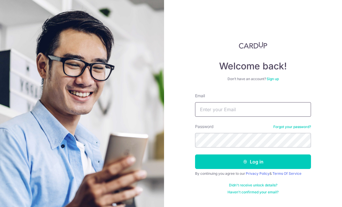
click at [237, 102] on input "Email" at bounding box center [253, 109] width 116 height 14
type input "Sarajaneloh@gmail.com"
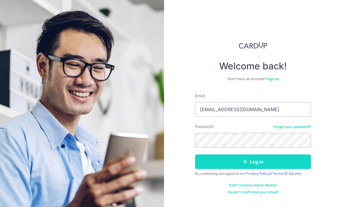
click at [210, 158] on button "Log in" at bounding box center [253, 161] width 116 height 14
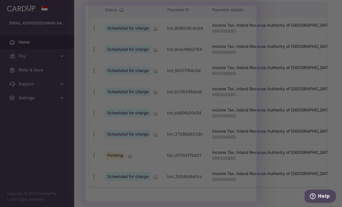
scroll to position [190, 0]
click at [76, 130] on div at bounding box center [172, 104] width 345 height 209
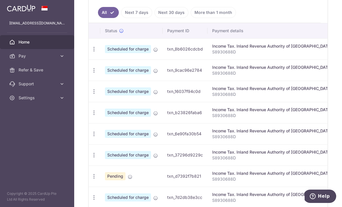
scroll to position [0, 0]
click at [91, 52] on icon "button" at bounding box center [94, 49] width 6 height 6
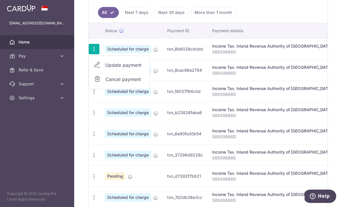
click at [89, 72] on link "Update payment" at bounding box center [119, 65] width 60 height 14
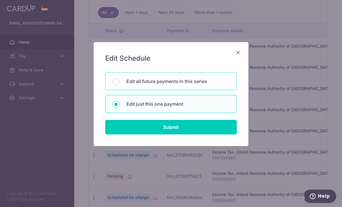
click at [117, 78] on div "Edit all future payments in this series" at bounding box center [171, 81] width 132 height 18
radio input "true"
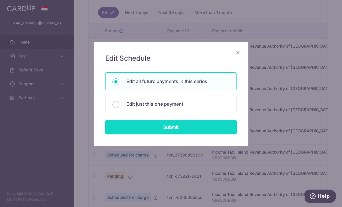
click at [125, 127] on input "Submit" at bounding box center [171, 127] width 132 height 14
radio input "true"
type input "2,628.47"
type input "S8930688D"
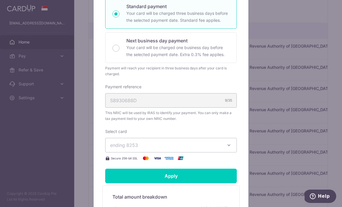
click at [121, 149] on button "ending 8253" at bounding box center [171, 145] width 132 height 14
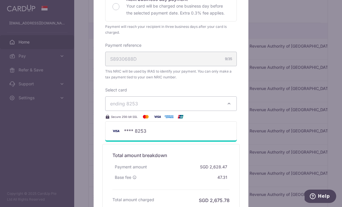
scroll to position [198, 0]
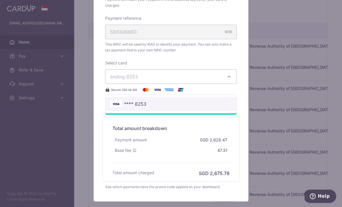
click at [119, 101] on img at bounding box center [116, 103] width 12 height 7
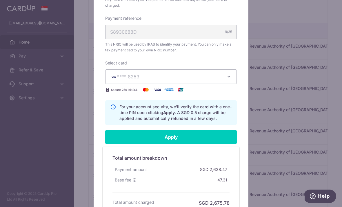
click at [122, 81] on button "**** 8253" at bounding box center [171, 76] width 132 height 14
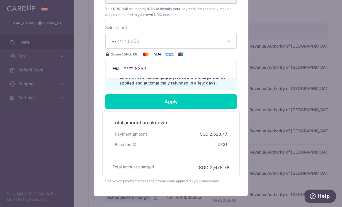
scroll to position [233, 0]
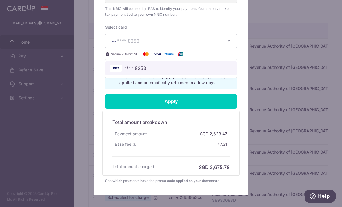
click at [141, 71] on span "**** 8253" at bounding box center [135, 68] width 22 height 7
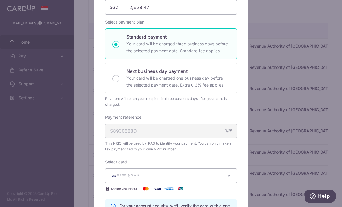
scroll to position [96, 0]
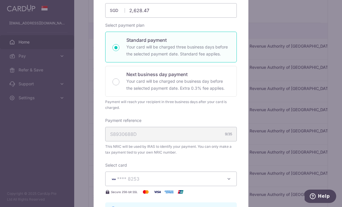
click at [57, 18] on div "Edit payment By clicking apply, you will make changes to all 6 payments to Inla…" at bounding box center [171, 103] width 342 height 207
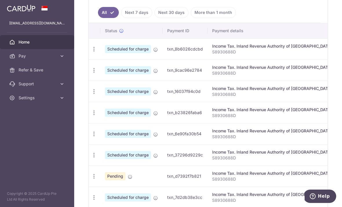
click at [0, 0] on icon "button" at bounding box center [0, 0] width 0 height 0
click at [36, 60] on link "Pay" at bounding box center [37, 56] width 74 height 14
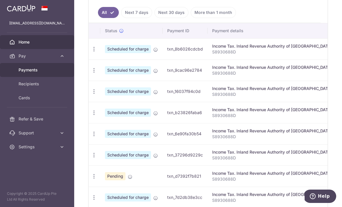
click at [27, 72] on span "Payments" at bounding box center [38, 70] width 38 height 6
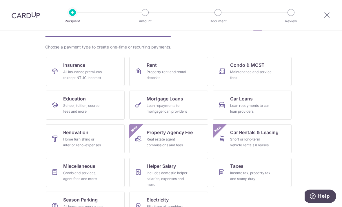
scroll to position [34, 0]
click at [241, 177] on div "Income tax, property tax and stamp duty" at bounding box center [251, 176] width 42 height 12
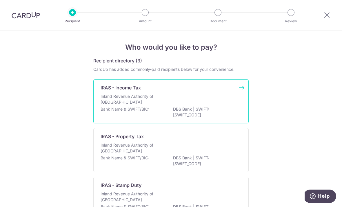
click at [239, 102] on div "Inland Revenue Authority of [GEOGRAPHIC_DATA]" at bounding box center [171, 99] width 141 height 13
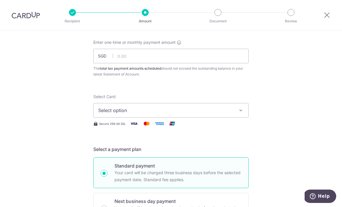
scroll to position [30, 0]
click at [126, 59] on input "text" at bounding box center [170, 55] width 155 height 14
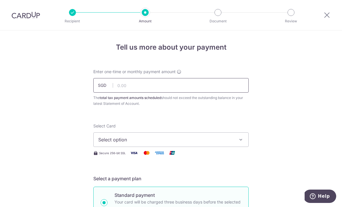
scroll to position [0, 0]
click at [124, 143] on span "Select option" at bounding box center [165, 139] width 135 height 7
type input "2,628.47"
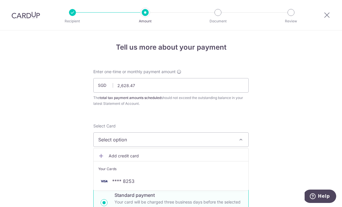
click at [168, 156] on span "Add credit card" at bounding box center [176, 156] width 135 height 6
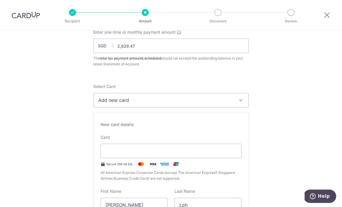
scroll to position [40, 0]
click at [123, 156] on div at bounding box center [171, 150] width 141 height 14
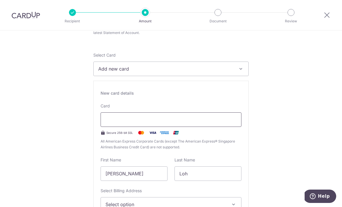
scroll to position [116, 0]
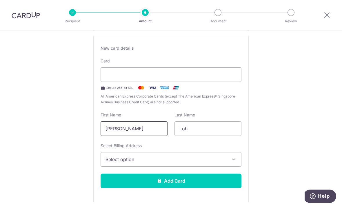
click at [117, 128] on input "Seow Wei" at bounding box center [134, 128] width 67 height 14
type input "S"
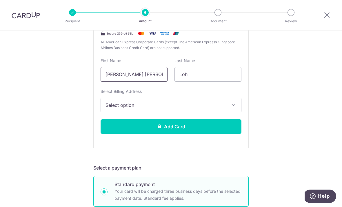
scroll to position [180, 0]
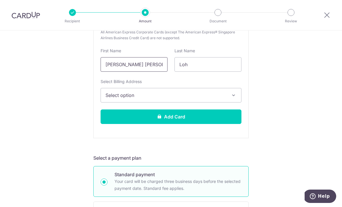
type input "Sara Jane"
click at [121, 94] on span "Select option" at bounding box center [165, 95] width 121 height 7
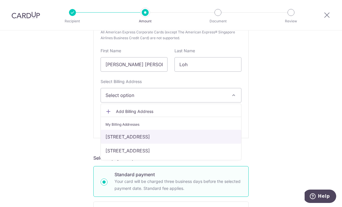
click at [114, 140] on link "57B Devonshire Road #28-06, Singapore, Singapore-239899" at bounding box center [171, 137] width 140 height 14
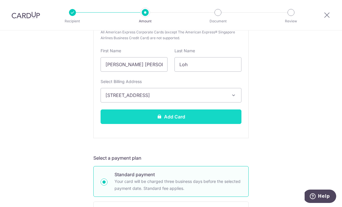
click at [107, 121] on button "Add Card" at bounding box center [171, 116] width 141 height 14
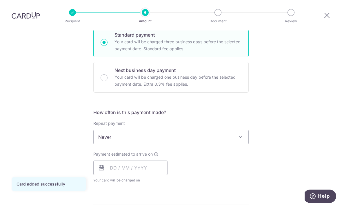
scroll to position [164, 0]
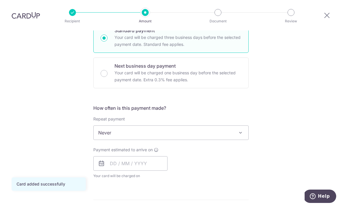
click at [103, 125] on span "Never" at bounding box center [171, 132] width 155 height 14
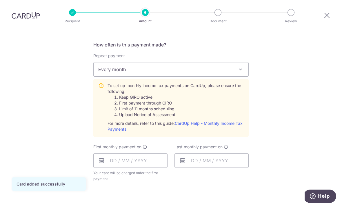
scroll to position [228, 0]
click at [110, 61] on span "Every month" at bounding box center [171, 68] width 155 height 14
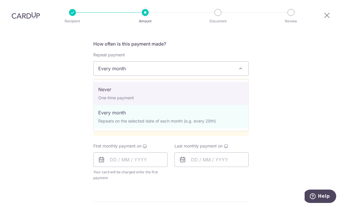
select select "1"
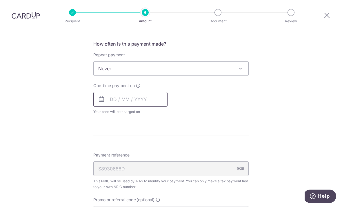
click at [99, 92] on input "text" at bounding box center [130, 99] width 74 height 14
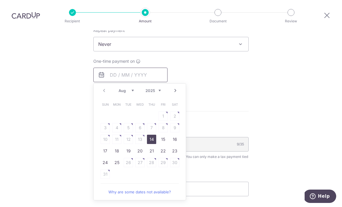
scroll to position [254, 0]
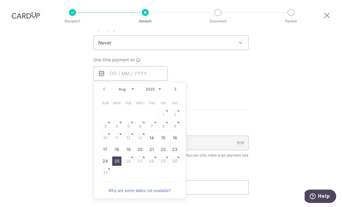
click at [116, 156] on link "25" at bounding box center [116, 160] width 9 height 9
type input "[DATE]"
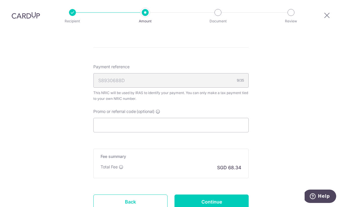
scroll to position [332, 0]
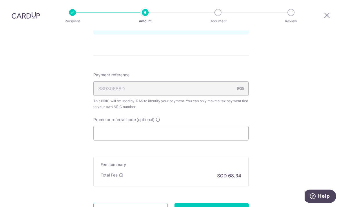
click at [103, 126] on input "Promo or referral code (optional)" at bounding box center [170, 133] width 155 height 14
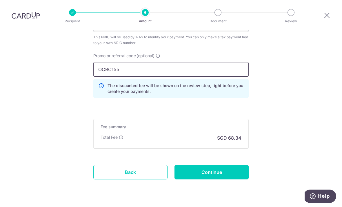
scroll to position [396, 0]
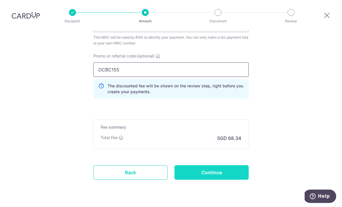
type input "OCBC155"
click at [213, 165] on input "Continue" at bounding box center [211, 172] width 74 height 14
type input "Create Schedule"
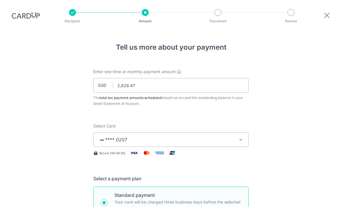
scroll to position [404, 0]
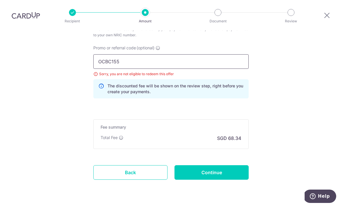
click at [122, 54] on input "OCBC155" at bounding box center [170, 61] width 155 height 14
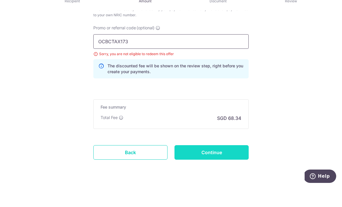
type input "OCBCTAX173"
click at [192, 165] on input "Continue" at bounding box center [211, 172] width 74 height 14
type input "Update Schedule"
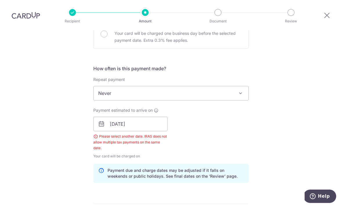
scroll to position [205, 0]
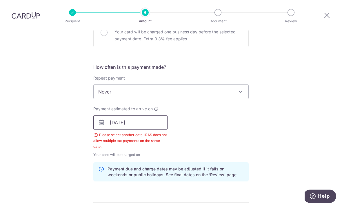
click at [113, 115] on input "[DATE]" at bounding box center [130, 122] width 74 height 14
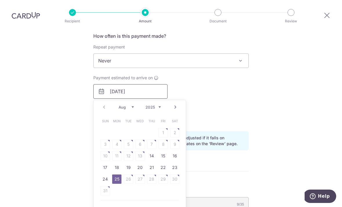
scroll to position [236, 0]
click at [105, 174] on link "24" at bounding box center [105, 178] width 9 height 9
type input "[DATE]"
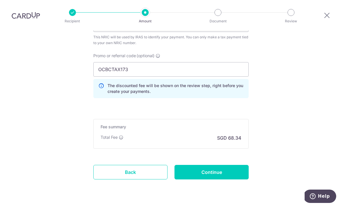
scroll to position [396, 0]
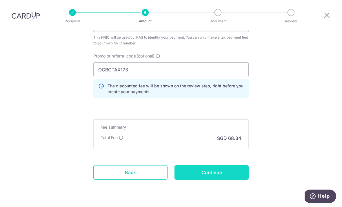
click at [218, 165] on input "Continue" at bounding box center [211, 172] width 74 height 14
type input "Update Schedule"
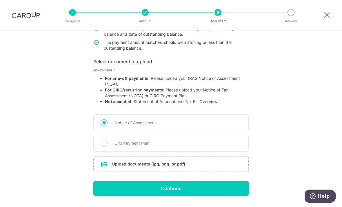
scroll to position [73, 0]
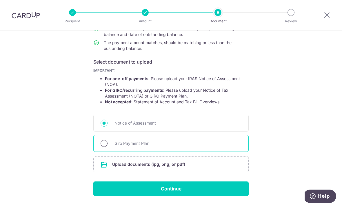
click at [103, 145] on input "Giro Payment Plan" at bounding box center [104, 143] width 7 height 7
radio input "true"
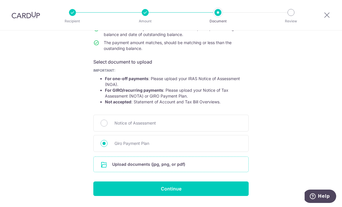
click at [106, 170] on input "file" at bounding box center [171, 164] width 155 height 15
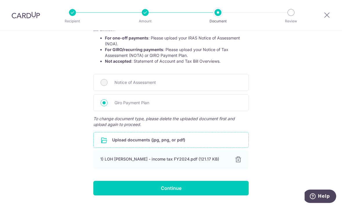
scroll to position [113, 0]
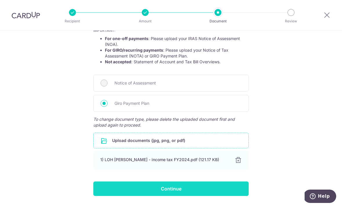
click at [116, 190] on input "Continue" at bounding box center [170, 188] width 155 height 14
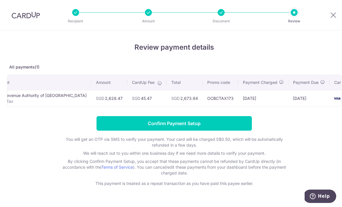
scroll to position [0, 23]
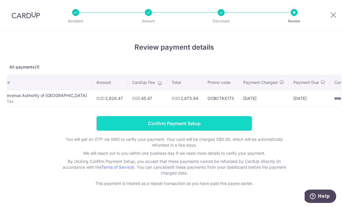
click at [240, 129] on input "Confirm Payment Setup" at bounding box center [174, 123] width 155 height 14
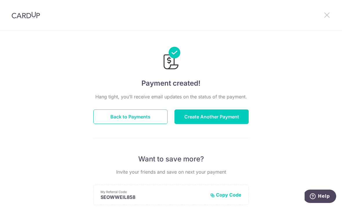
click at [326, 12] on icon at bounding box center [326, 14] width 7 height 7
click at [328, 12] on icon at bounding box center [326, 14] width 7 height 7
click at [327, 13] on icon at bounding box center [326, 14] width 7 height 7
click at [330, 12] on icon at bounding box center [326, 14] width 7 height 7
click at [106, 124] on button "Back to Payments" at bounding box center [130, 116] width 74 height 14
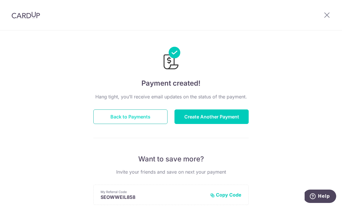
click at [105, 121] on button "Back to Payments" at bounding box center [130, 116] width 74 height 14
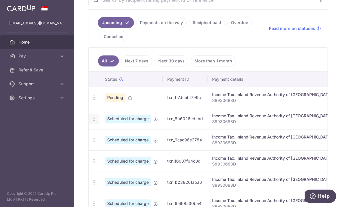
click at [91, 101] on icon "button" at bounding box center [94, 97] width 6 height 6
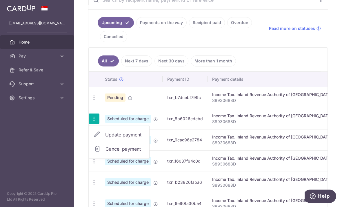
click at [105, 152] on span "Cancel payment" at bounding box center [124, 148] width 39 height 7
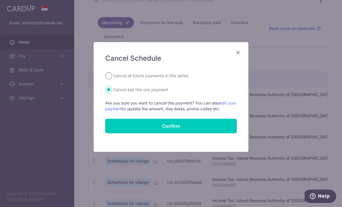
click at [109, 75] on input "Cancel all future payments in this series" at bounding box center [108, 75] width 7 height 7
radio input "true"
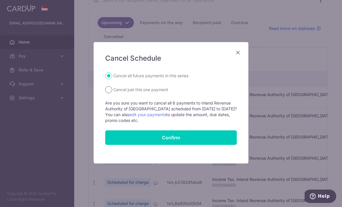
click at [108, 88] on input "Cancel just this one payment" at bounding box center [108, 89] width 7 height 7
radio input "true"
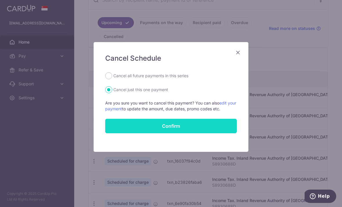
click at [144, 131] on input "Confirm" at bounding box center [171, 126] width 132 height 14
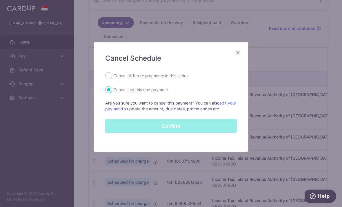
click at [158, 122] on div "Confirm" at bounding box center [171, 126] width 139 height 14
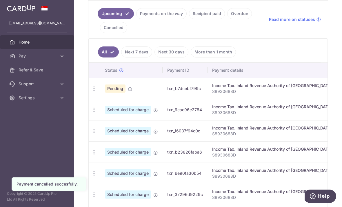
scroll to position [131, 0]
click at [100, 119] on td "Scheduled for charge" at bounding box center [131, 109] width 62 height 21
click at [91, 91] on icon "button" at bounding box center [94, 88] width 6 height 6
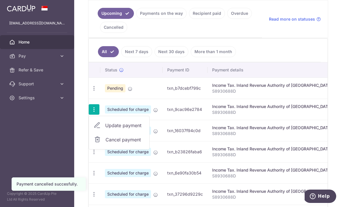
click at [105, 129] on span "Update payment" at bounding box center [124, 125] width 39 height 7
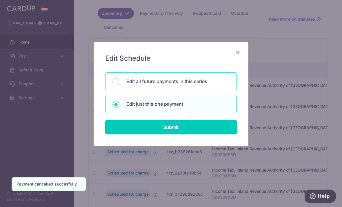
click at [126, 84] on p "Edit all future payments in this series" at bounding box center [177, 81] width 103 height 7
click at [119, 84] on input "Edit all future payments in this series" at bounding box center [115, 81] width 7 height 7
radio input "true"
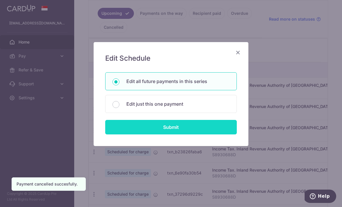
click at [157, 127] on input "Submit" at bounding box center [171, 127] width 132 height 14
radio input "true"
type input "2,628.47"
type input "S8930688D"
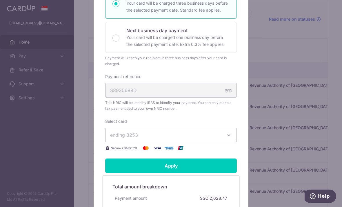
scroll to position [139, 0]
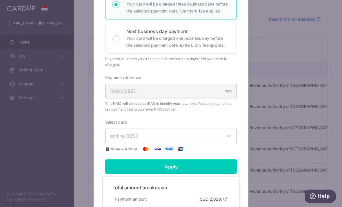
click at [159, 135] on span "ending 8253" at bounding box center [165, 135] width 111 height 7
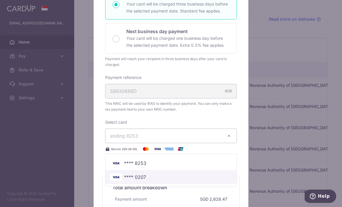
click at [128, 175] on span "**** 0207" at bounding box center [135, 176] width 22 height 7
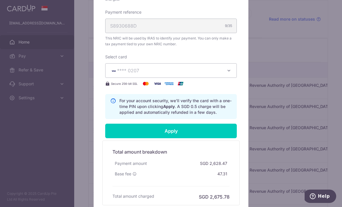
scroll to position [206, 0]
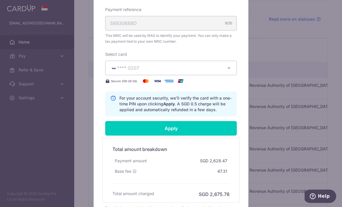
click at [133, 167] on div "Base fee" at bounding box center [125, 171] width 26 height 10
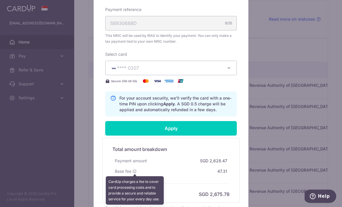
click at [132, 170] on icon at bounding box center [134, 171] width 4 height 4
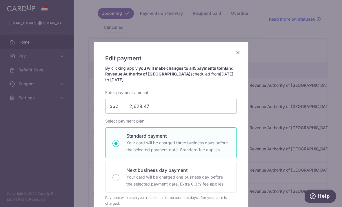
scroll to position [0, 0]
click at [236, 49] on icon "Close" at bounding box center [237, 52] width 7 height 7
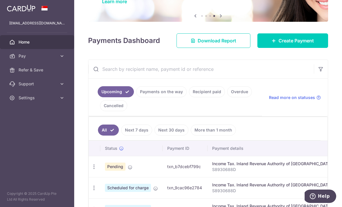
scroll to position [49, 0]
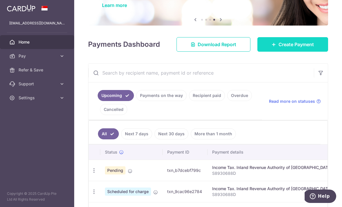
click at [279, 52] on link "Create Payment" at bounding box center [292, 44] width 71 height 14
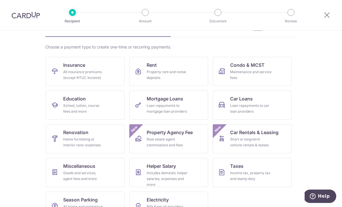
scroll to position [34, 0]
click at [229, 170] on link "Taxes Income tax, property tax and stamp duty" at bounding box center [252, 172] width 79 height 29
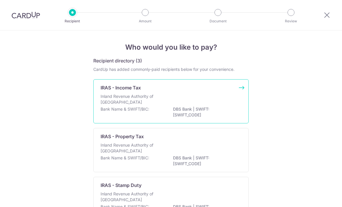
click at [168, 102] on div "Inland Revenue Authority of Singapore" at bounding box center [171, 99] width 141 height 13
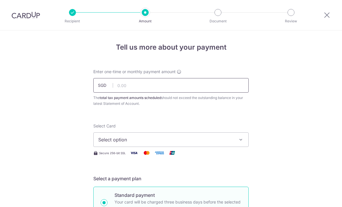
click at [226, 88] on input "text" at bounding box center [170, 85] width 155 height 14
click at [110, 143] on span "Select option" at bounding box center [165, 139] width 135 height 7
type input "2,628.47"
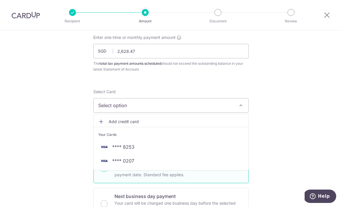
scroll to position [34, 0]
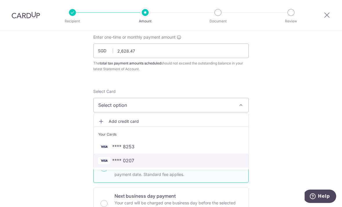
click at [111, 161] on span "**** 0207" at bounding box center [170, 160] width 145 height 7
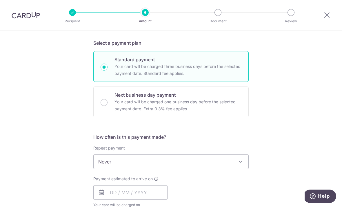
scroll to position [183, 0]
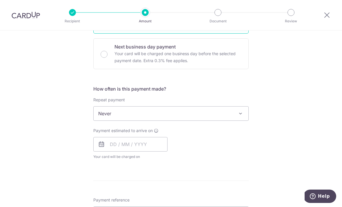
click at [107, 117] on span "Never" at bounding box center [171, 113] width 155 height 14
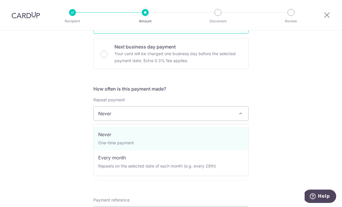
select select "3"
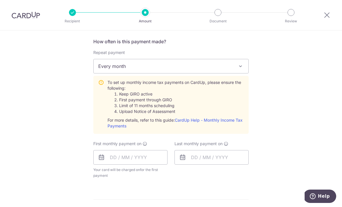
scroll to position [275, 0]
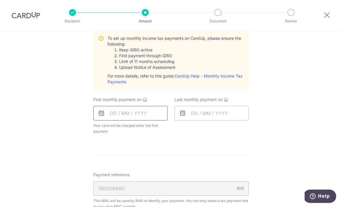
click at [117, 120] on input "text" at bounding box center [130, 113] width 74 height 14
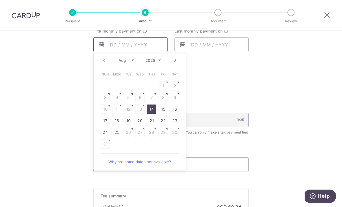
scroll to position [345, 0]
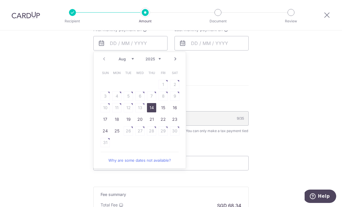
click at [178, 60] on link "Next" at bounding box center [175, 58] width 7 height 7
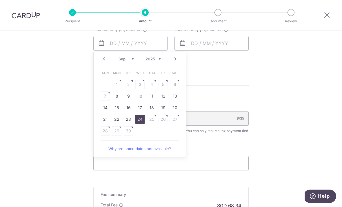
click at [136, 124] on link "24" at bounding box center [139, 118] width 9 height 9
type input "24/09/2025"
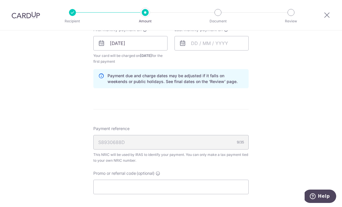
click at [189, 35] on div "Last monthly payment on" at bounding box center [211, 39] width 74 height 24
click at [192, 49] on input "text" at bounding box center [211, 43] width 74 height 14
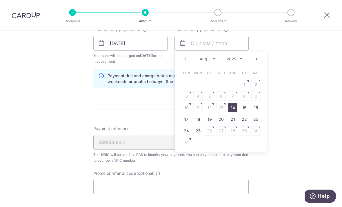
click at [254, 62] on link "Next" at bounding box center [256, 58] width 7 height 7
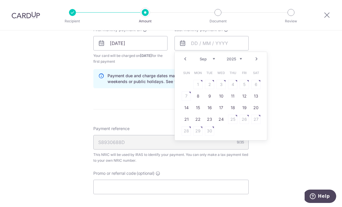
click at [253, 62] on link "Next" at bounding box center [256, 58] width 7 height 7
click at [255, 62] on link "Next" at bounding box center [256, 58] width 7 height 7
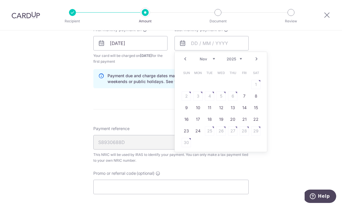
click at [253, 61] on link "Next" at bounding box center [256, 58] width 7 height 7
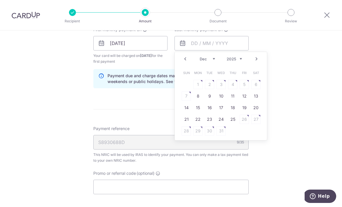
click at [253, 61] on link "Next" at bounding box center [256, 58] width 7 height 7
click at [197, 132] on link "26" at bounding box center [197, 130] width 9 height 9
type input "26/01/2026"
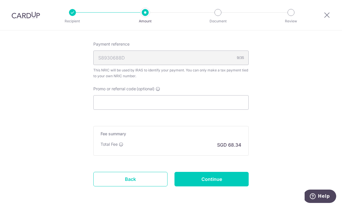
scroll to position [430, 0]
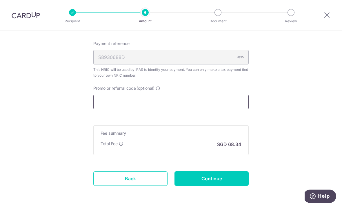
click at [101, 107] on input "Promo or referral code (optional)" at bounding box center [170, 101] width 155 height 14
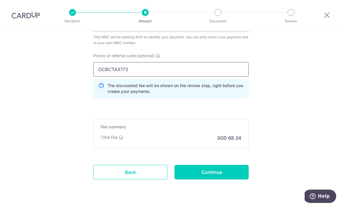
scroll to position [462, 0]
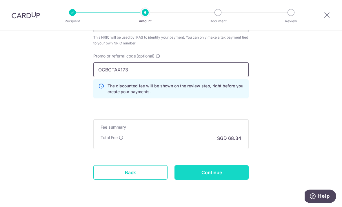
type input "OCBCTAX173"
click at [197, 174] on input "Continue" at bounding box center [211, 172] width 74 height 14
type input "Create Schedule"
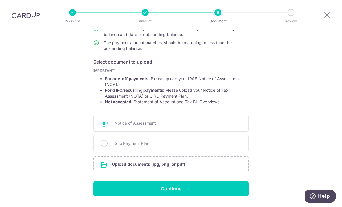
scroll to position [73, 0]
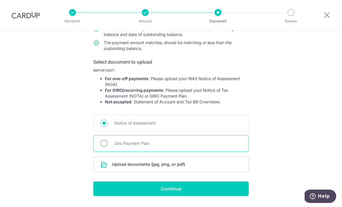
click at [103, 144] on input "Giro Payment Plan" at bounding box center [104, 143] width 7 height 7
radio input "true"
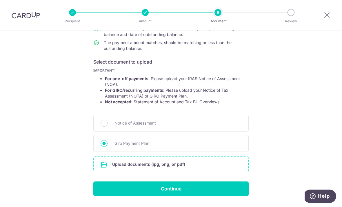
click at [107, 167] on input "file" at bounding box center [171, 164] width 155 height 15
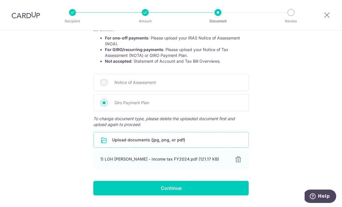
scroll to position [113, 0]
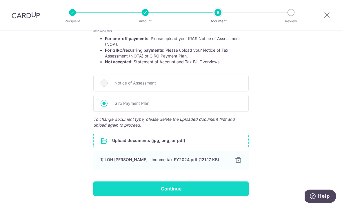
click at [238, 188] on input "Continue" at bounding box center [170, 188] width 155 height 14
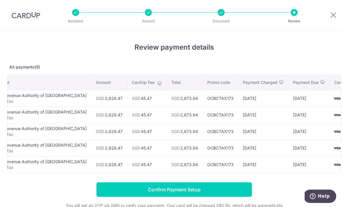
scroll to position [0, 23]
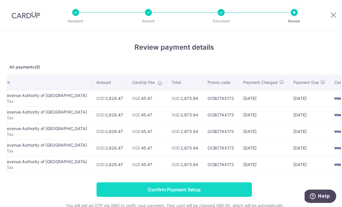
click at [111, 190] on input "Confirm Payment Setup" at bounding box center [174, 189] width 155 height 14
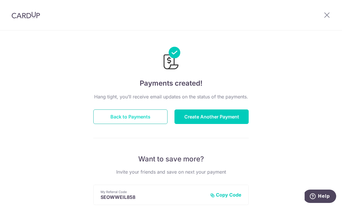
click at [131, 120] on button "Back to Payments" at bounding box center [130, 116] width 74 height 14
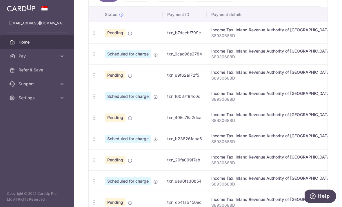
scroll to position [187, 0]
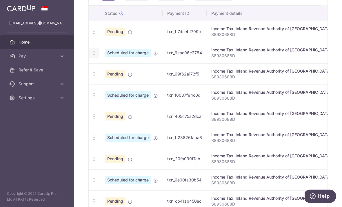
click at [89, 58] on div "Update payment Cancel payment" at bounding box center [94, 53] width 11 height 11
click at [91, 35] on icon "button" at bounding box center [94, 32] width 6 height 6
click at [105, 86] on span "Cancel payment" at bounding box center [124, 82] width 39 height 7
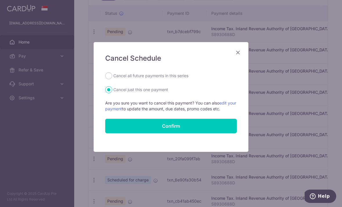
click at [117, 74] on label "Cancel all future payments in this series" at bounding box center [150, 75] width 75 height 7
click at [112, 74] on input "Cancel all future payments in this series" at bounding box center [108, 75] width 7 height 7
radio input "true"
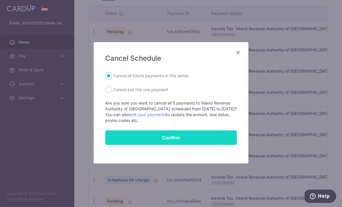
click at [135, 139] on input "Confirm" at bounding box center [171, 137] width 132 height 14
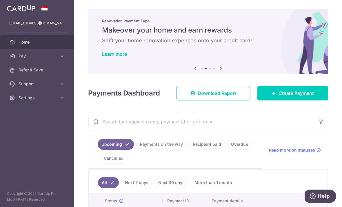
click at [0, 0] on icon "button" at bounding box center [0, 0] width 0 height 0
click at [299, 131] on input "text" at bounding box center [200, 121] width 225 height 19
click at [29, 43] on span "Home" at bounding box center [38, 42] width 38 height 6
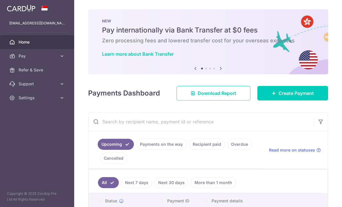
click at [0, 0] on img at bounding box center [0, 0] width 0 height 0
click at [0, 0] on icon "button" at bounding box center [0, 0] width 0 height 0
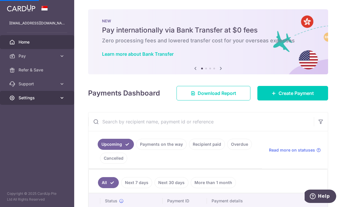
click at [33, 98] on span "Settings" at bounding box center [38, 98] width 38 height 6
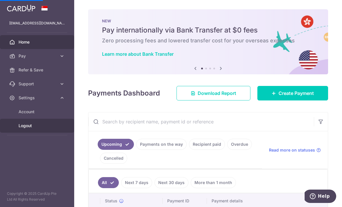
click at [27, 126] on span "Logout" at bounding box center [38, 126] width 38 height 6
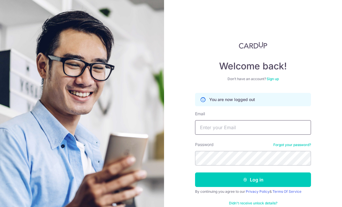
click at [244, 125] on input "Email" at bounding box center [253, 127] width 116 height 14
type input "[PERSON_NAME][EMAIL_ADDRESS][DOMAIN_NAME]"
click at [253, 179] on button "Log in" at bounding box center [253, 179] width 116 height 14
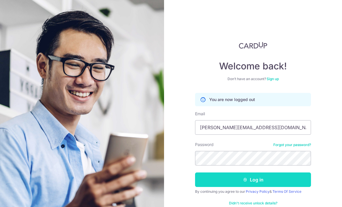
click at [279, 177] on button "Log in" at bounding box center [253, 179] width 116 height 14
